Goal: Navigation & Orientation: Find specific page/section

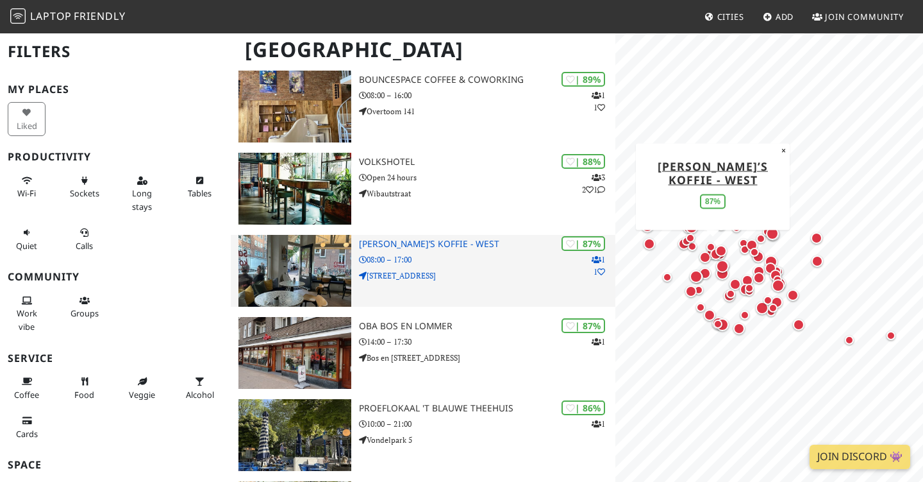
scroll to position [449, 0]
click at [327, 278] on img at bounding box center [295, 271] width 113 height 72
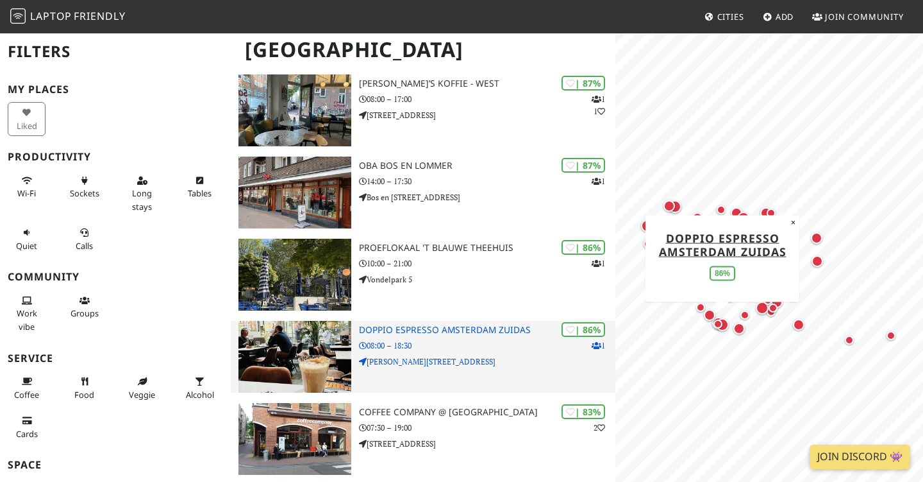
scroll to position [610, 0]
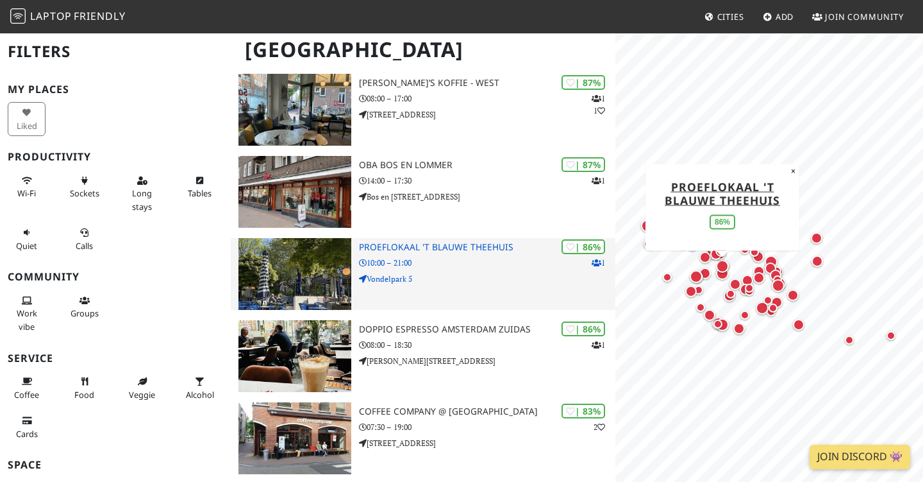
click at [293, 287] on img at bounding box center [295, 274] width 113 height 72
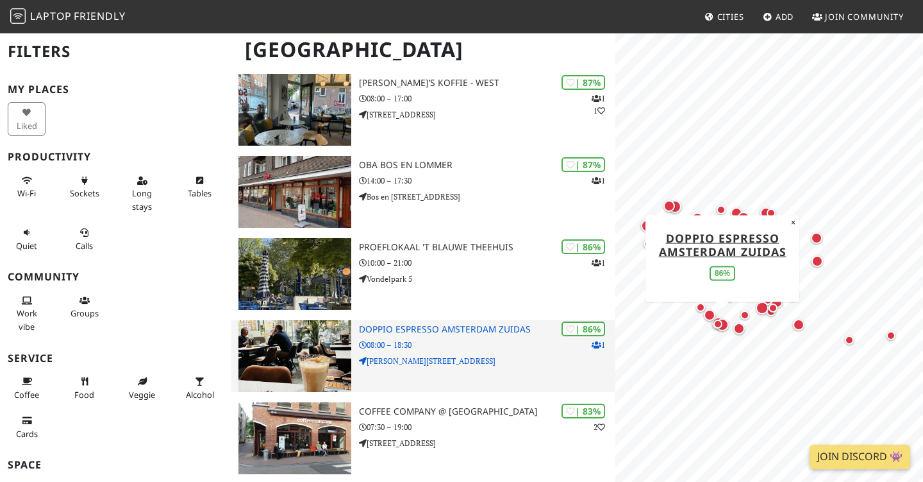
click at [314, 353] on img at bounding box center [295, 356] width 113 height 72
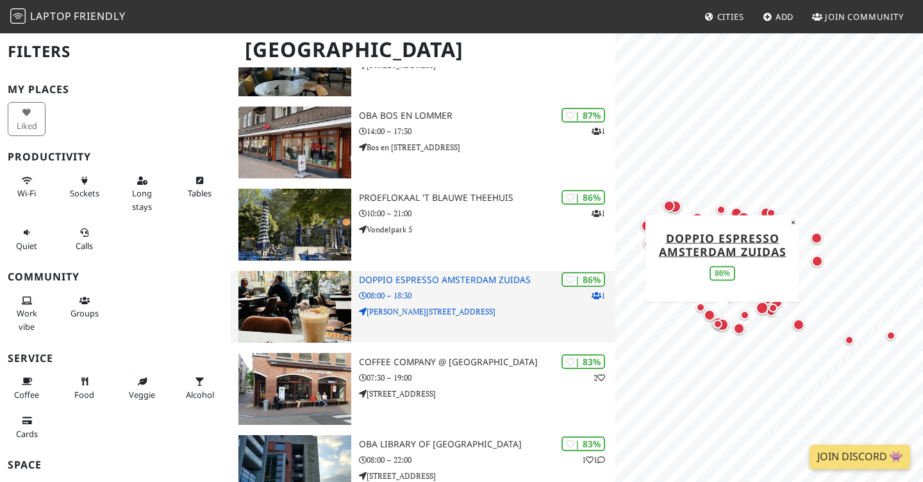
scroll to position [661, 0]
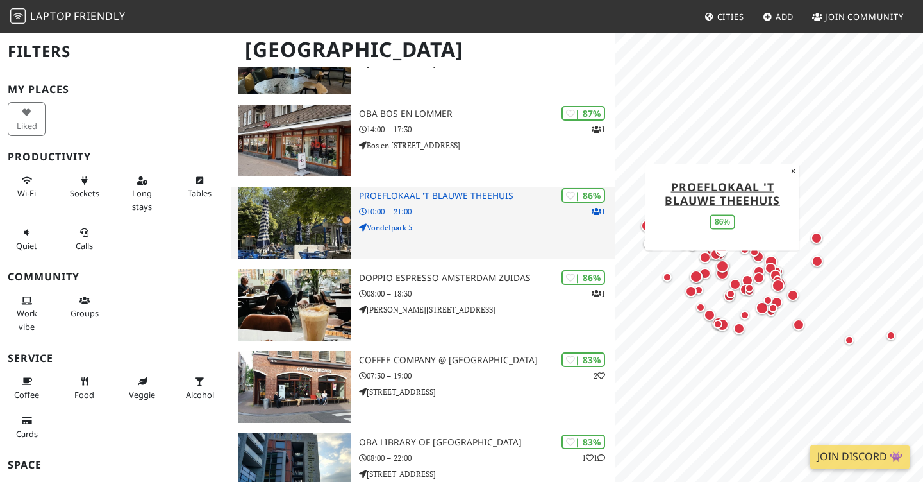
click at [321, 228] on img at bounding box center [295, 223] width 113 height 72
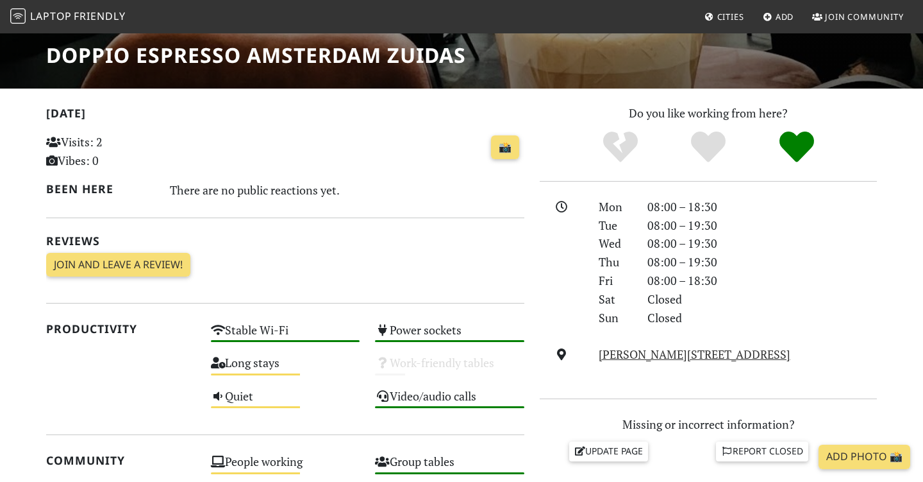
scroll to position [229, 0]
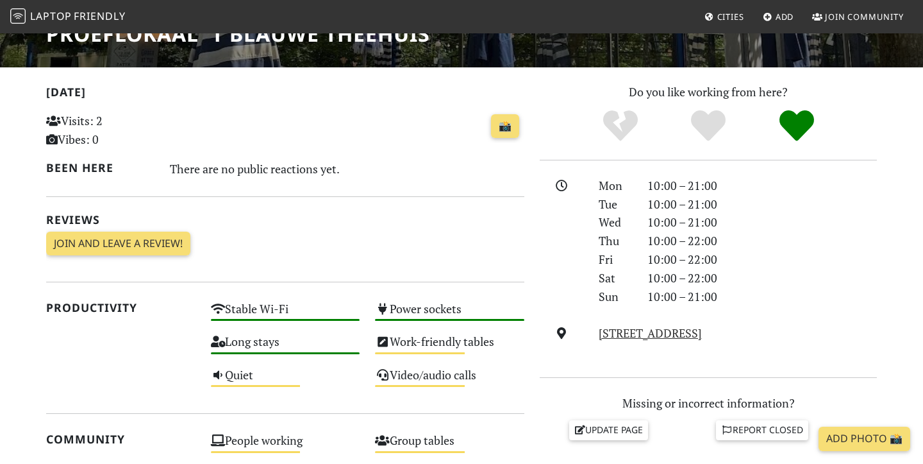
scroll to position [371, 0]
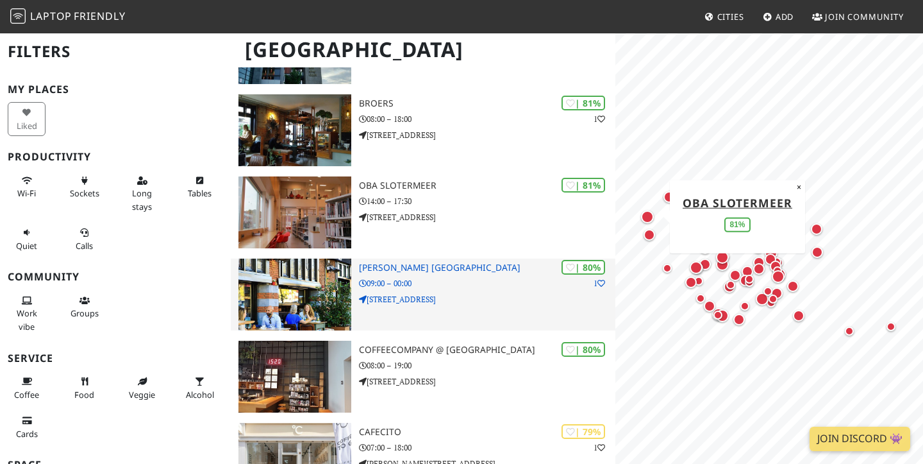
scroll to position [1080, 0]
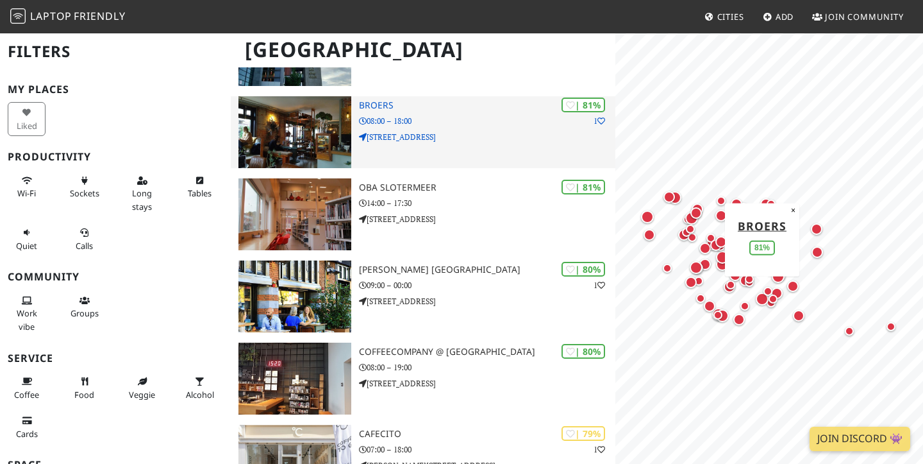
click at [435, 146] on div "| 81% 1 [PERSON_NAME] 08:00 – 18:00 [STREET_ADDRESS]" at bounding box center [487, 132] width 256 height 72
